Goal: Transaction & Acquisition: Download file/media

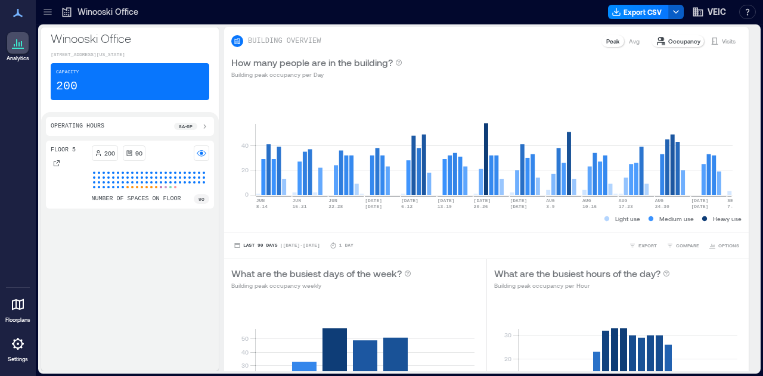
click at [672, 10] on icon "button" at bounding box center [676, 12] width 10 height 10
click at [709, 89] on div "0 20 40 [DATE]-[DATE] [DATE]-[DATE] JUN [DATE]-[DATE] [DATE] [DATE] 6-[DATE] [D…" at bounding box center [486, 158] width 525 height 145
click at [637, 13] on button "Export CSV" at bounding box center [638, 12] width 61 height 14
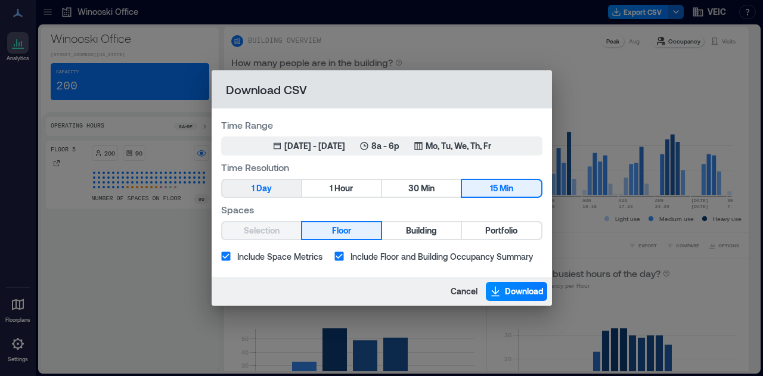
click at [264, 191] on span "Day" at bounding box center [264, 188] width 16 height 15
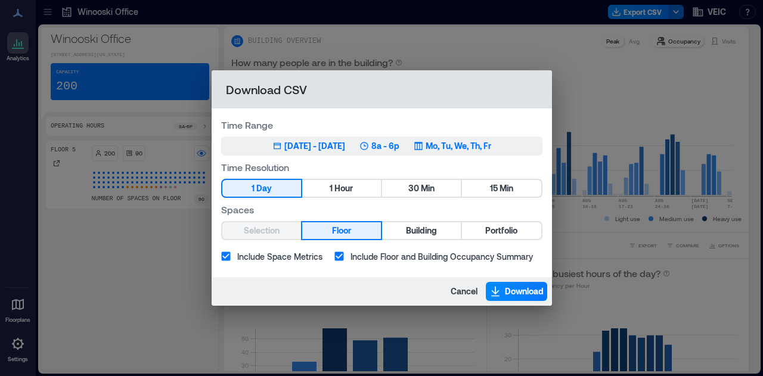
click at [364, 145] on div "Jun 8, 2025 - [DATE] 8a - 6p Mo, Tu, We, Th, Fr" at bounding box center [381, 146] width 219 height 12
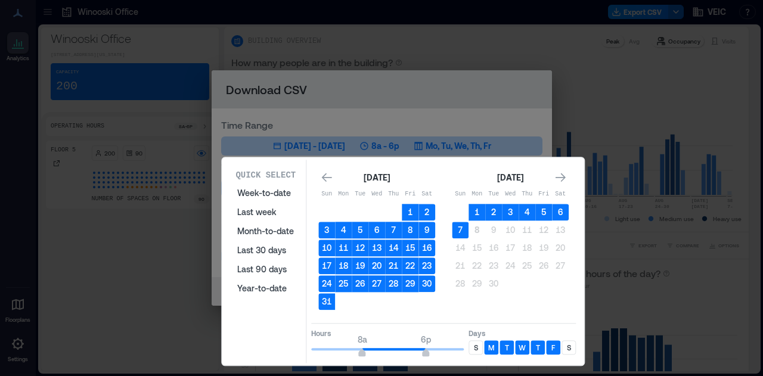
click at [337, 303] on td at bounding box center [343, 301] width 17 height 17
click at [409, 207] on button "1" at bounding box center [410, 212] width 17 height 17
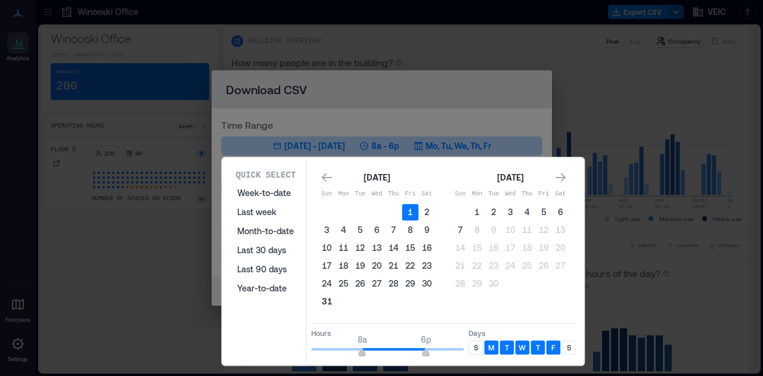
click at [323, 300] on button "31" at bounding box center [326, 301] width 17 height 17
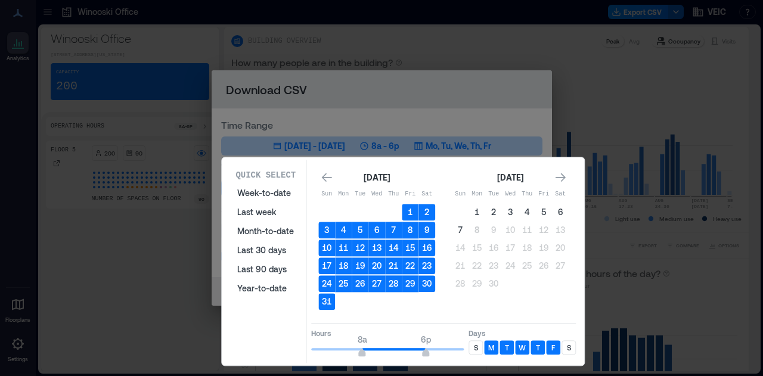
click at [488, 348] on div "M" at bounding box center [491, 347] width 14 height 14
click at [556, 345] on div "F" at bounding box center [553, 347] width 14 height 14
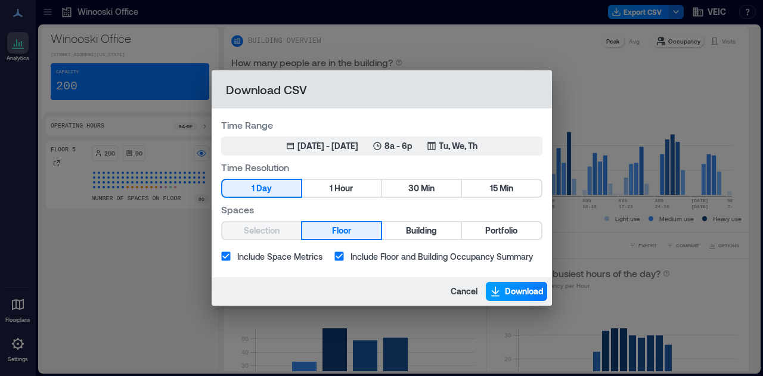
click at [512, 294] on span "Download" at bounding box center [524, 292] width 39 height 12
